Goal: Check status: Check status

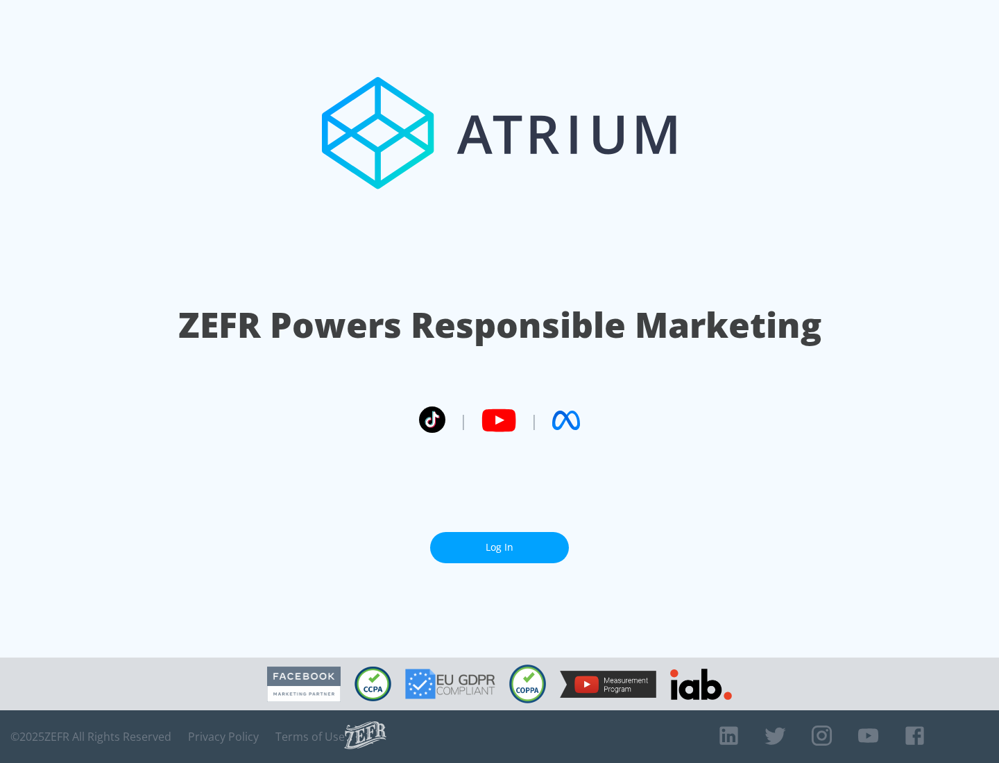
click at [499, 547] on link "Log In" at bounding box center [499, 547] width 139 height 31
